Goal: Find specific page/section: Find specific page/section

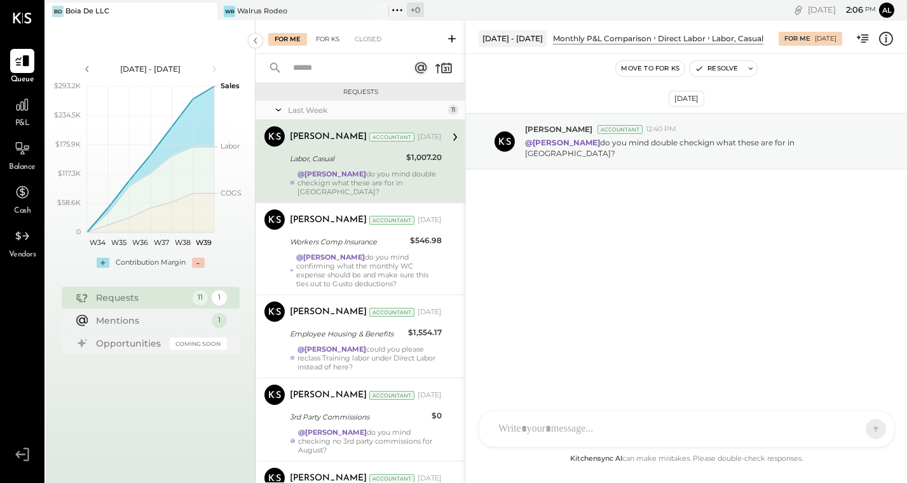
click at [321, 35] on div "For KS" at bounding box center [327, 39] width 36 height 13
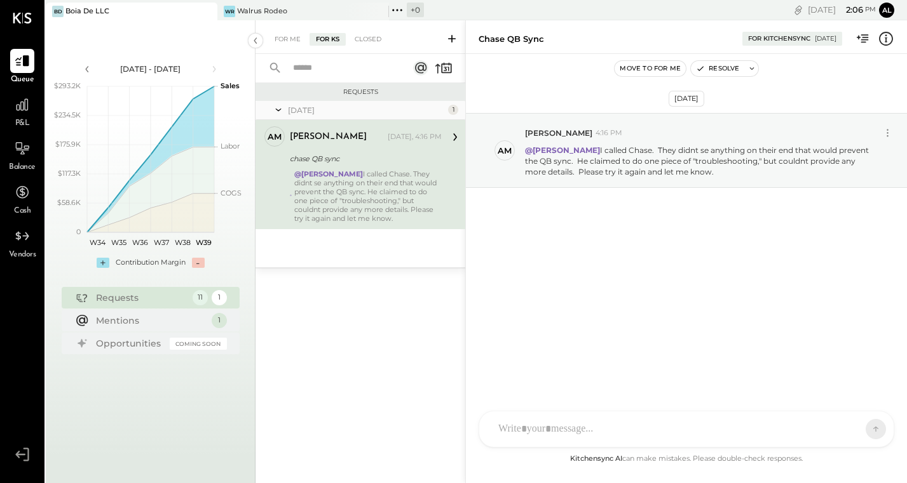
click at [452, 35] on icon at bounding box center [452, 39] width 8 height 8
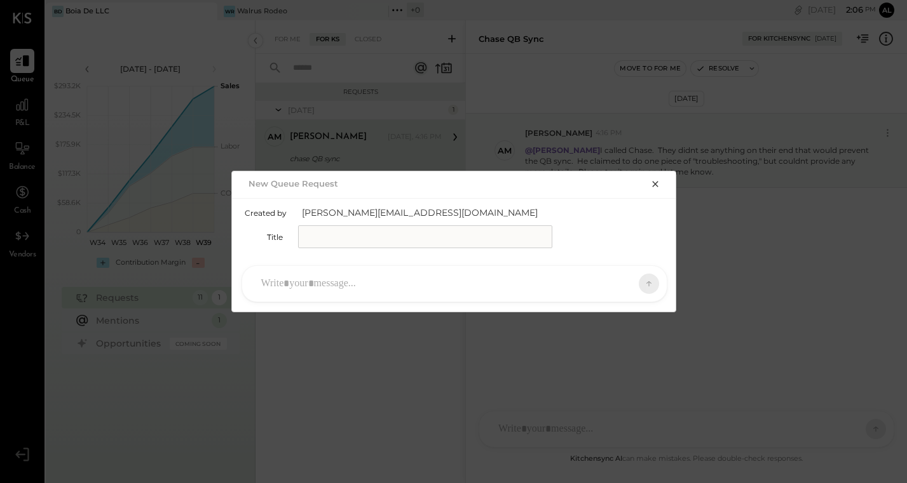
click at [354, 242] on input "text" at bounding box center [425, 237] width 254 height 23
type input "**********"
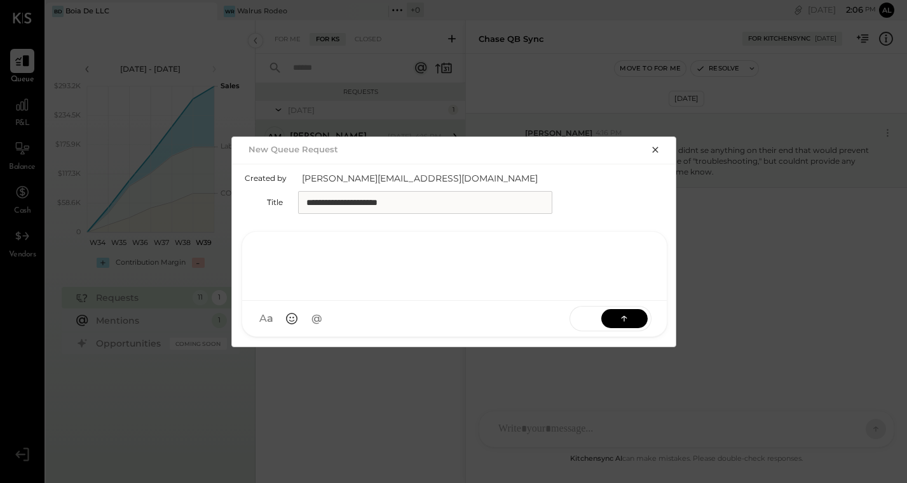
click at [363, 283] on div at bounding box center [454, 265] width 399 height 51
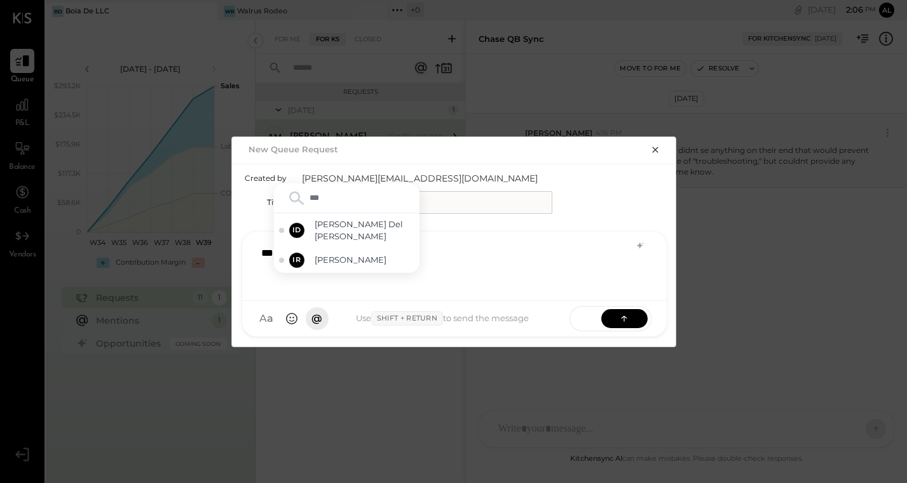
type input "****"
click at [313, 259] on div "IR Irvin Rojas" at bounding box center [346, 260] width 145 height 25
type input "*"
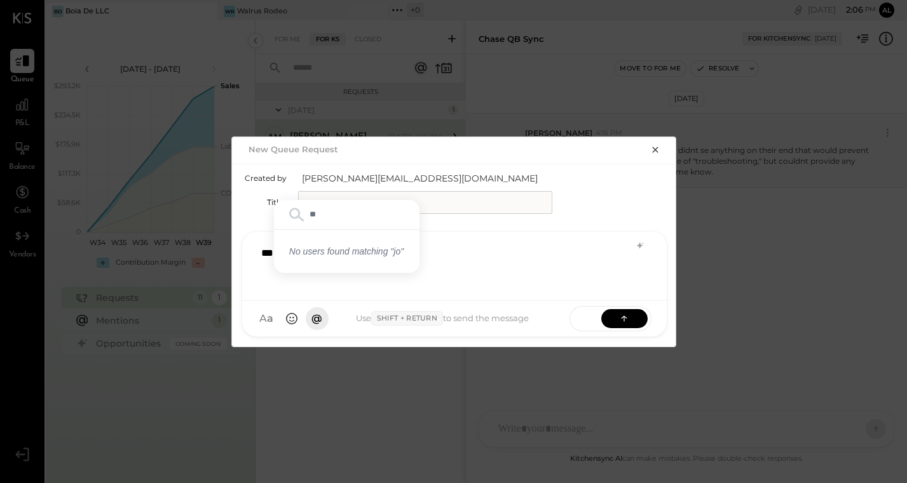
type input "*"
click at [657, 149] on icon "button" at bounding box center [655, 150] width 10 height 10
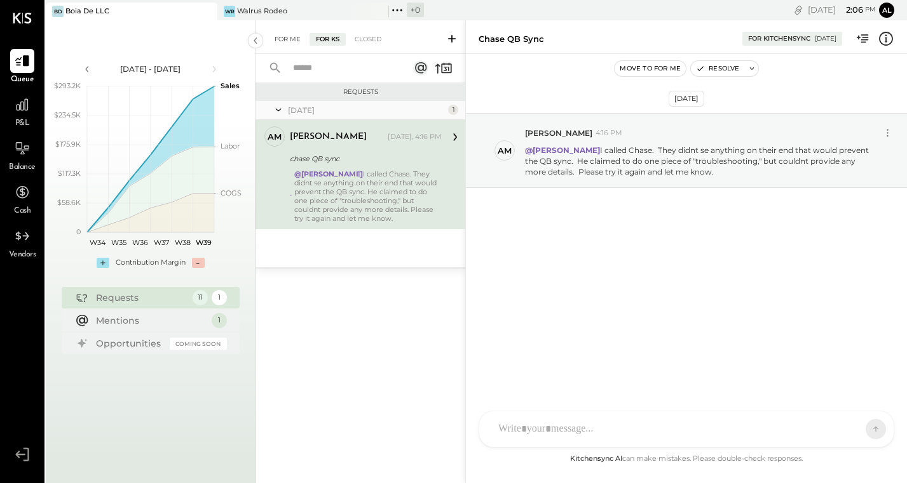
click at [287, 39] on div "For Me" at bounding box center [287, 39] width 39 height 13
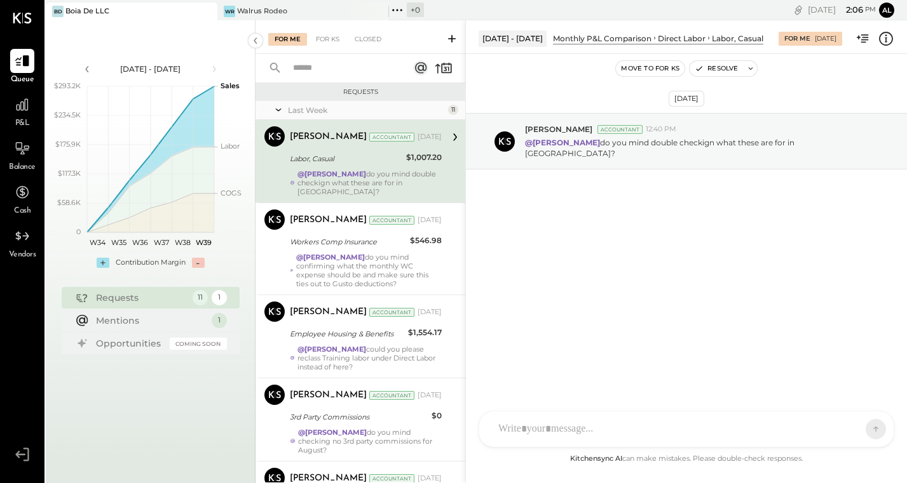
click at [315, 134] on div "[PERSON_NAME]" at bounding box center [328, 137] width 77 height 13
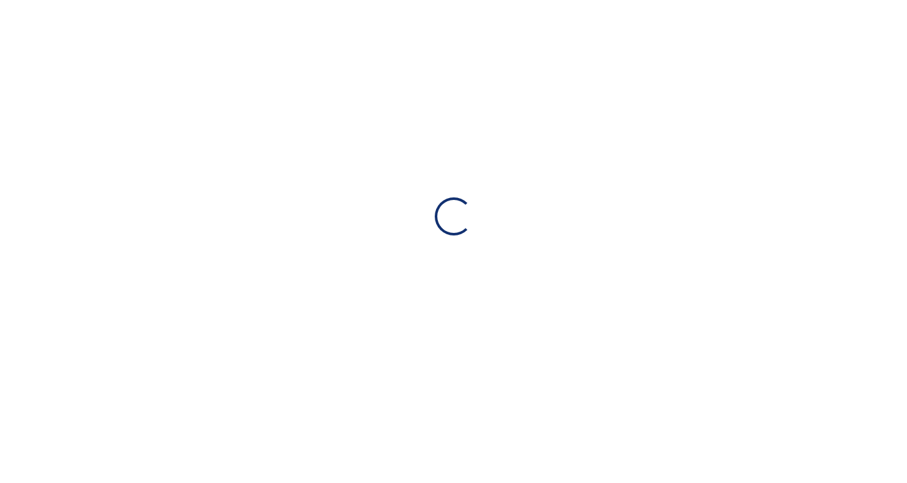
drag, startPoint x: 0, startPoint y: 0, endPoint x: 861, endPoint y: 1, distance: 860.8
click at [861, 1] on div "Loading…" at bounding box center [453, 216] width 907 height 433
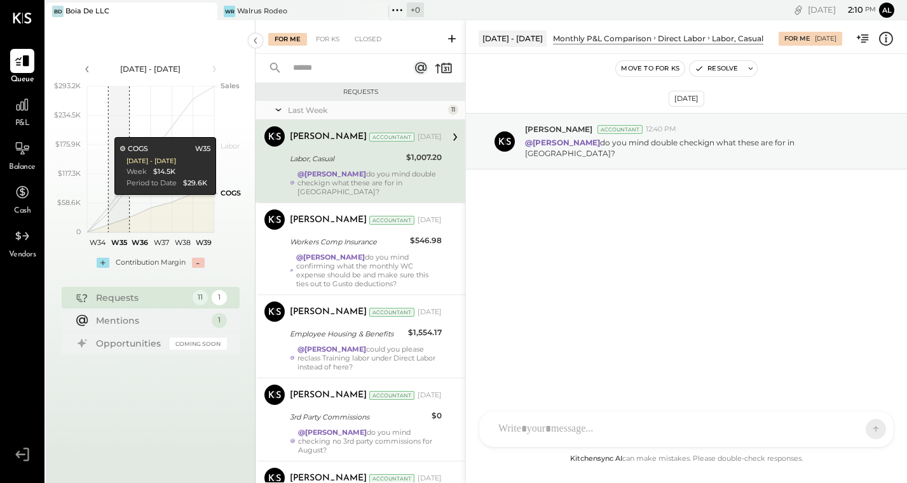
click at [22, 126] on span "P&L" at bounding box center [22, 123] width 15 height 11
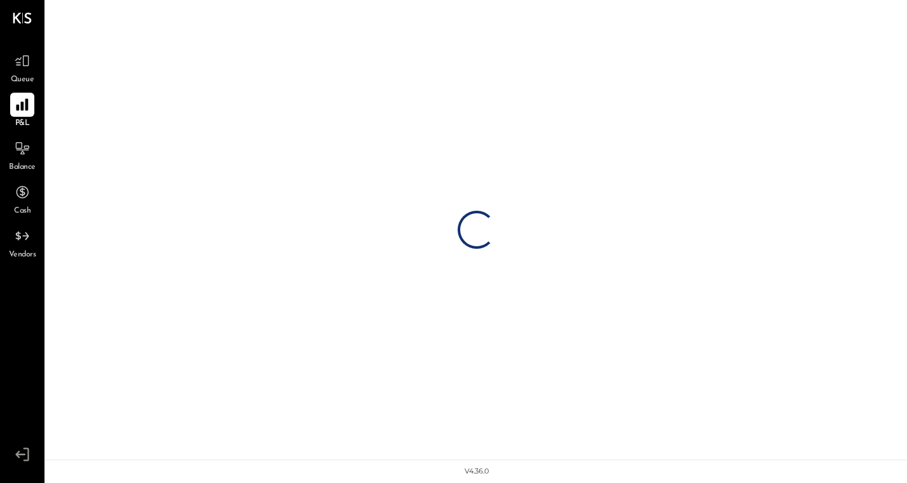
click at [22, 111] on icon at bounding box center [22, 105] width 17 height 17
